Goal: Transaction & Acquisition: Purchase product/service

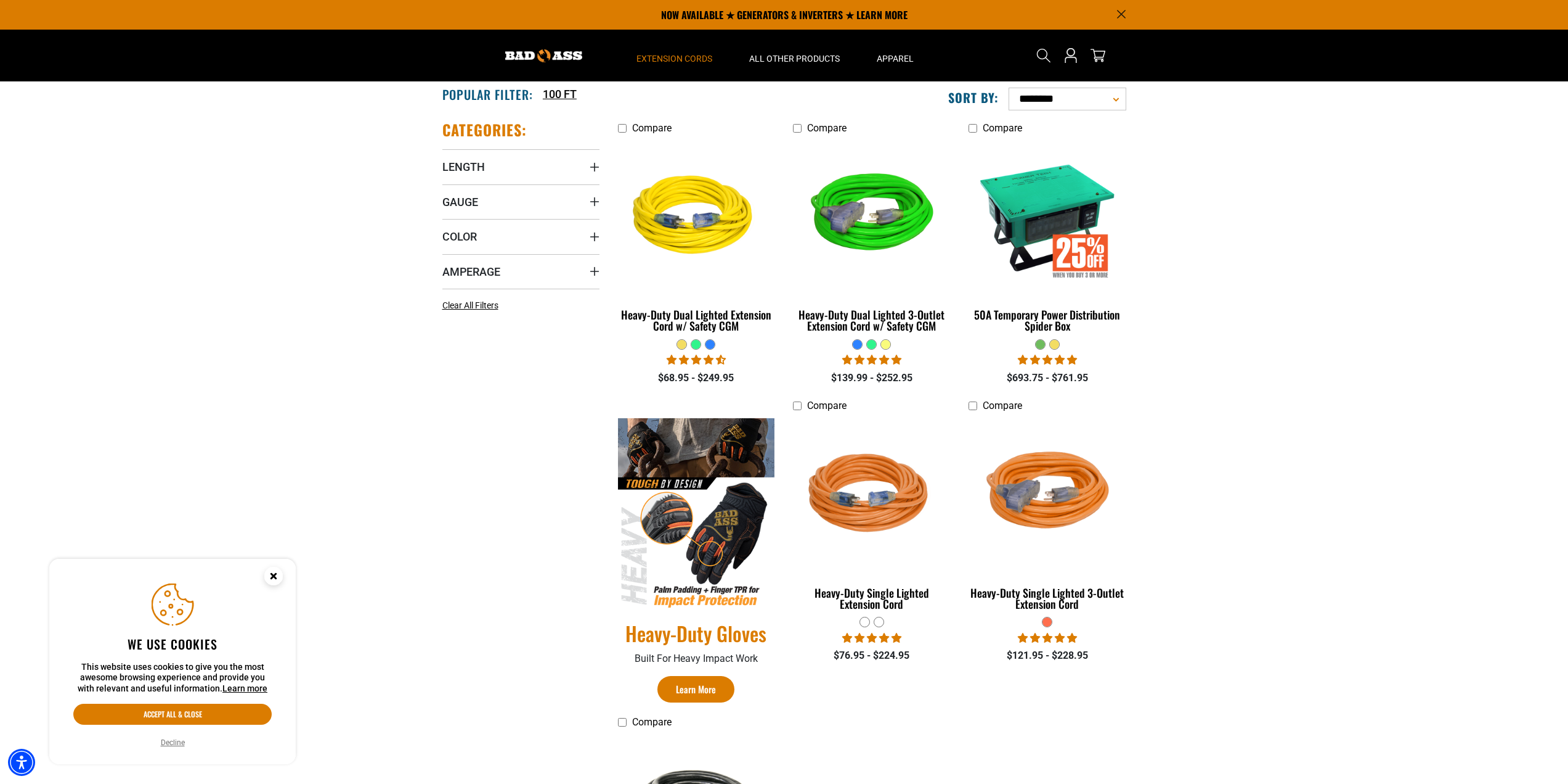
scroll to position [123, 0]
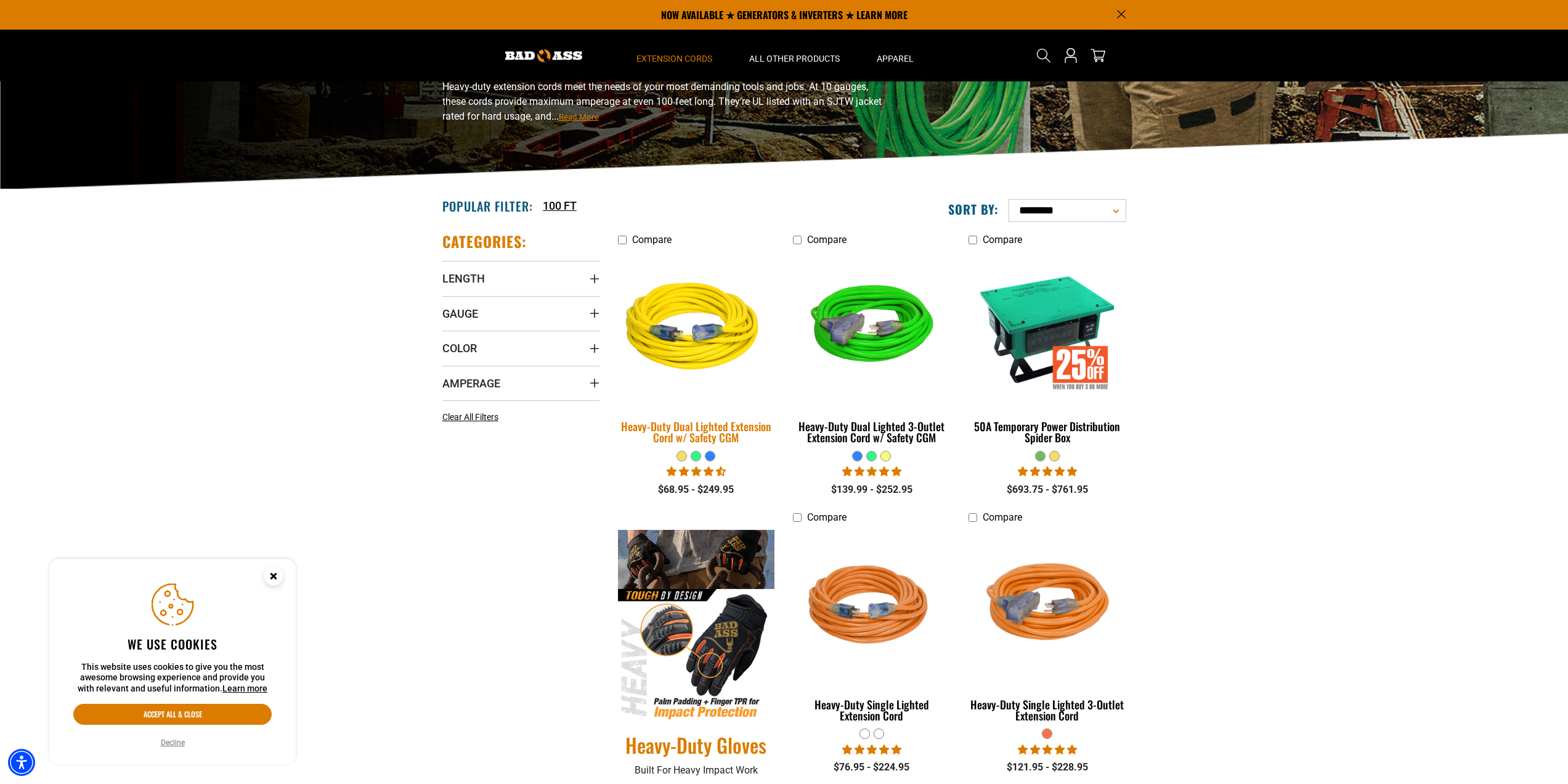
click at [700, 438] on div "Heavy-Duty Dual Lighted Extension Cord w/ Safety CGM" at bounding box center [697, 432] width 157 height 22
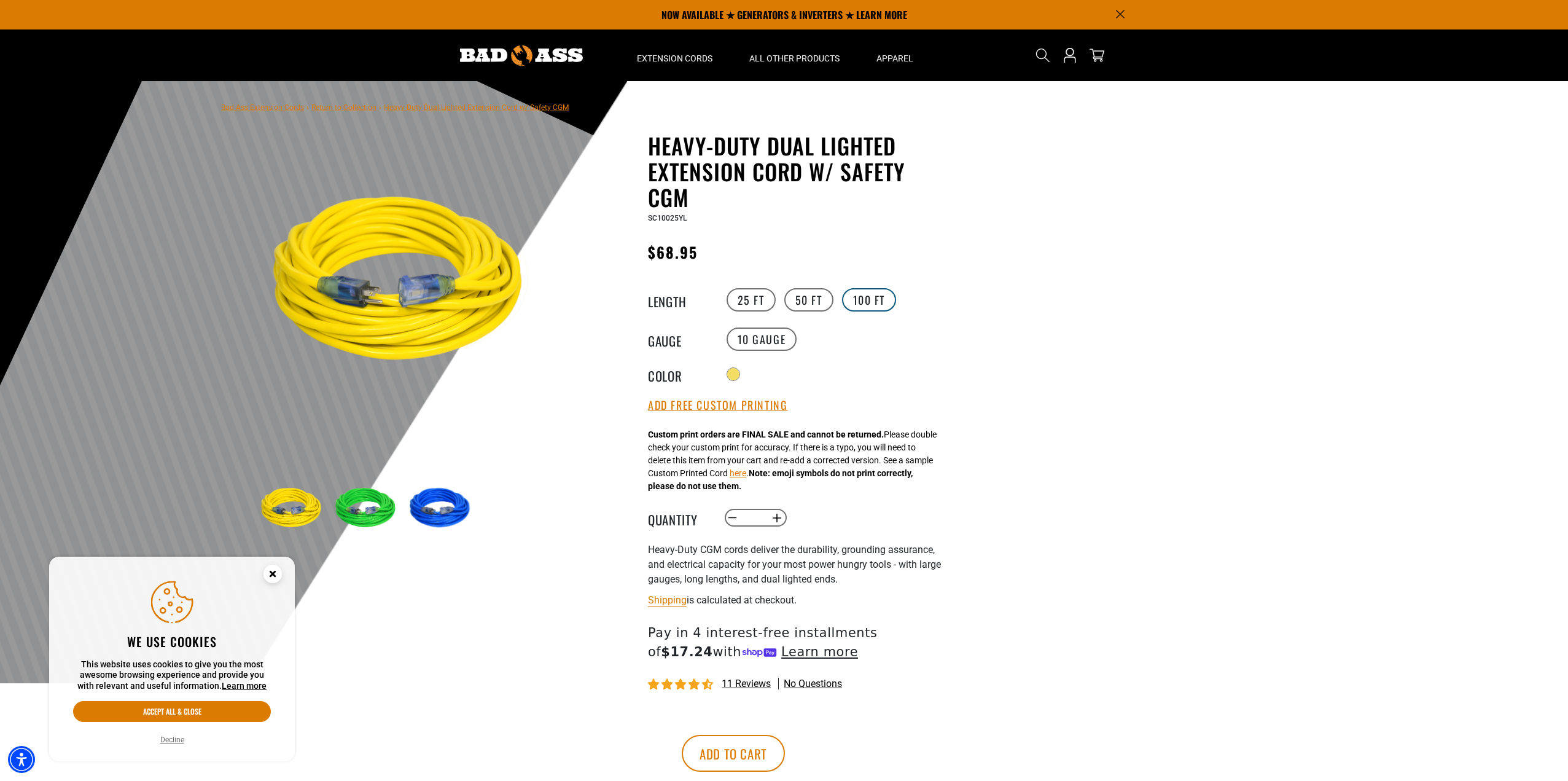
click at [871, 293] on label "100 FT" at bounding box center [869, 299] width 54 height 23
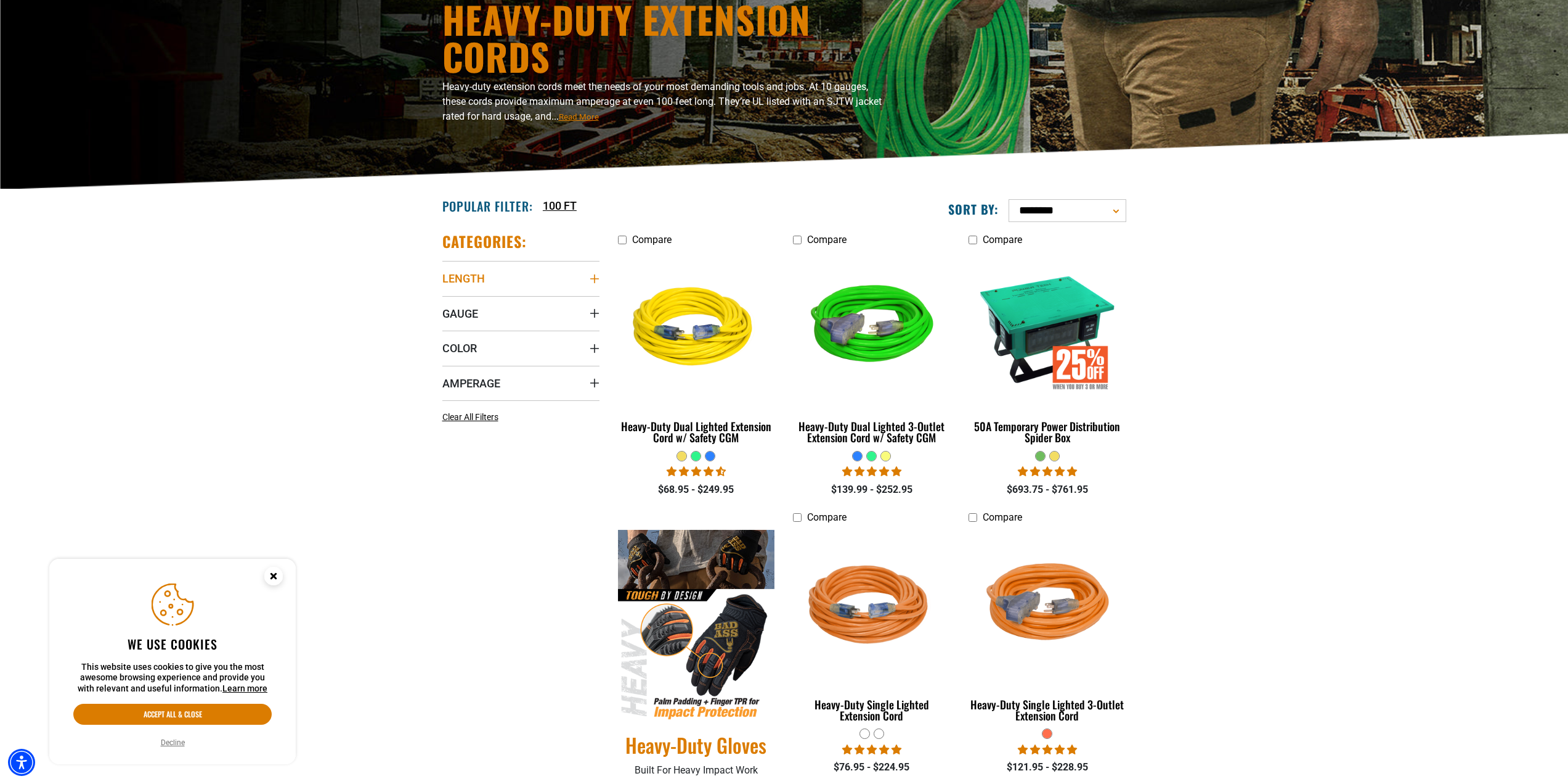
click at [590, 273] on summary "Length" at bounding box center [521, 277] width 157 height 34
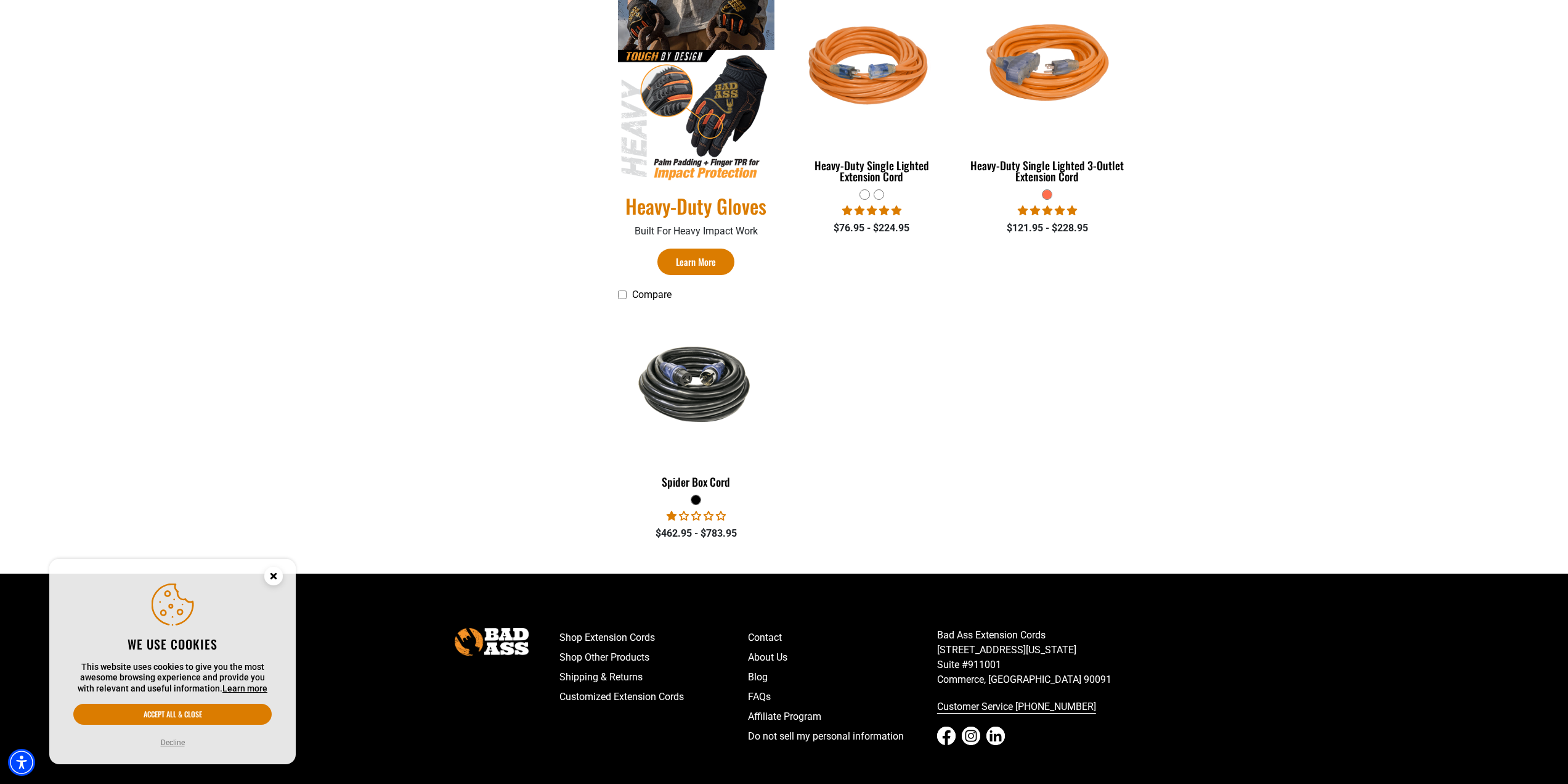
scroll to position [679, 0]
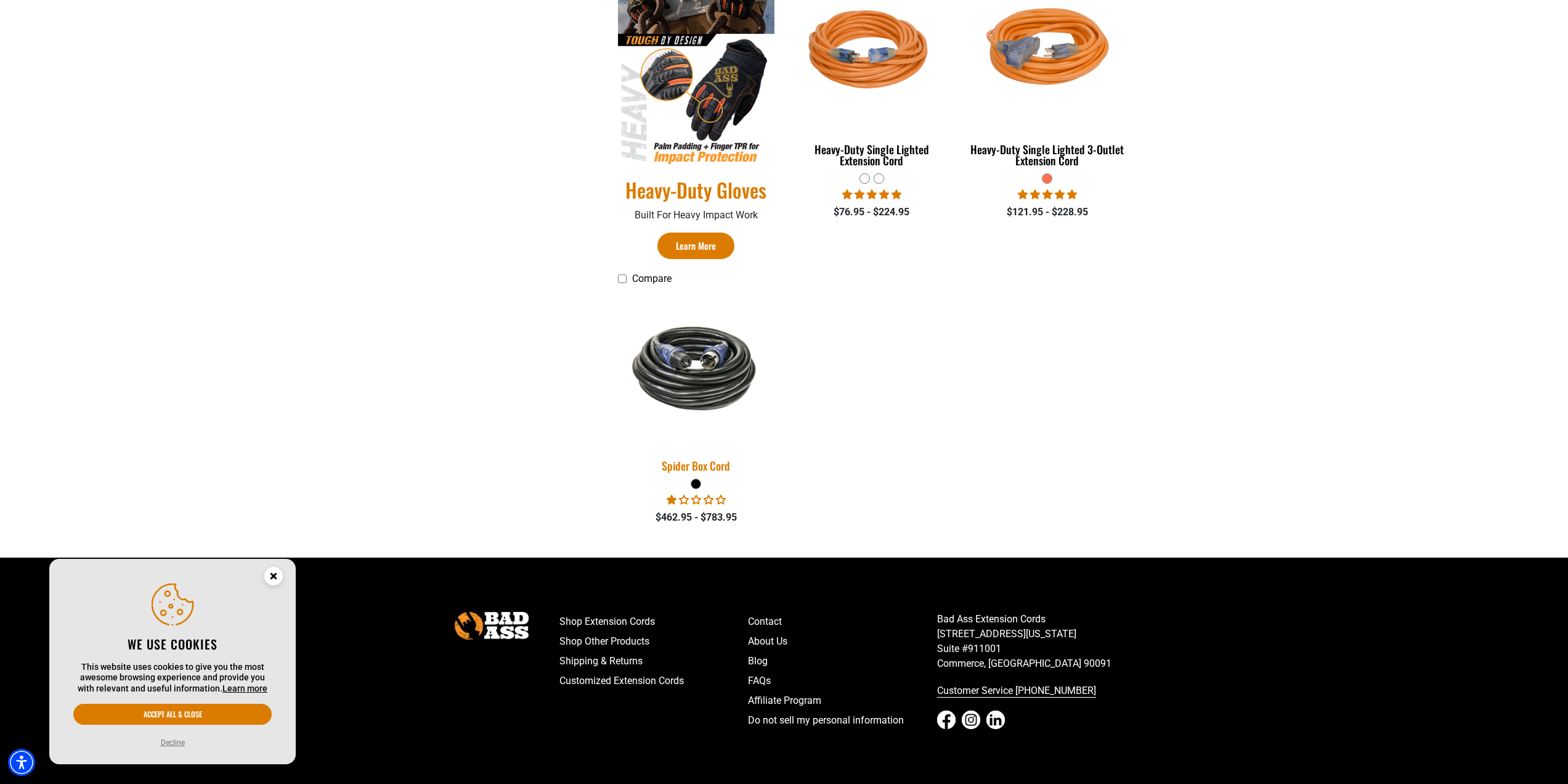
click at [699, 459] on div "Spider Box Cord" at bounding box center [697, 465] width 157 height 11
